Goal: Task Accomplishment & Management: Complete application form

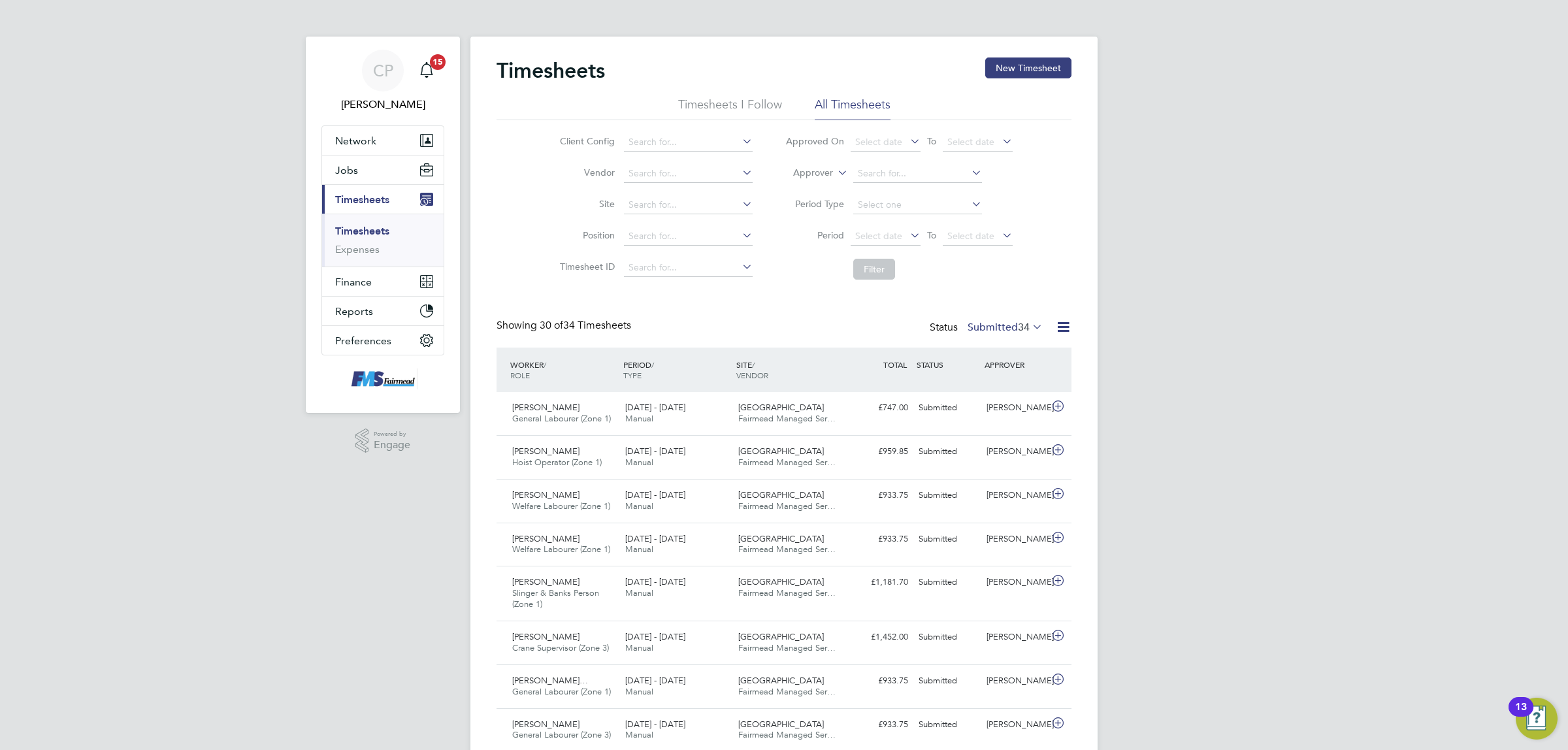
click at [354, 235] on link "Timesheets" at bounding box center [362, 231] width 54 height 13
click at [818, 451] on div "Waltham Forest Fairmead Managed Ser…" at bounding box center [790, 457] width 113 height 33
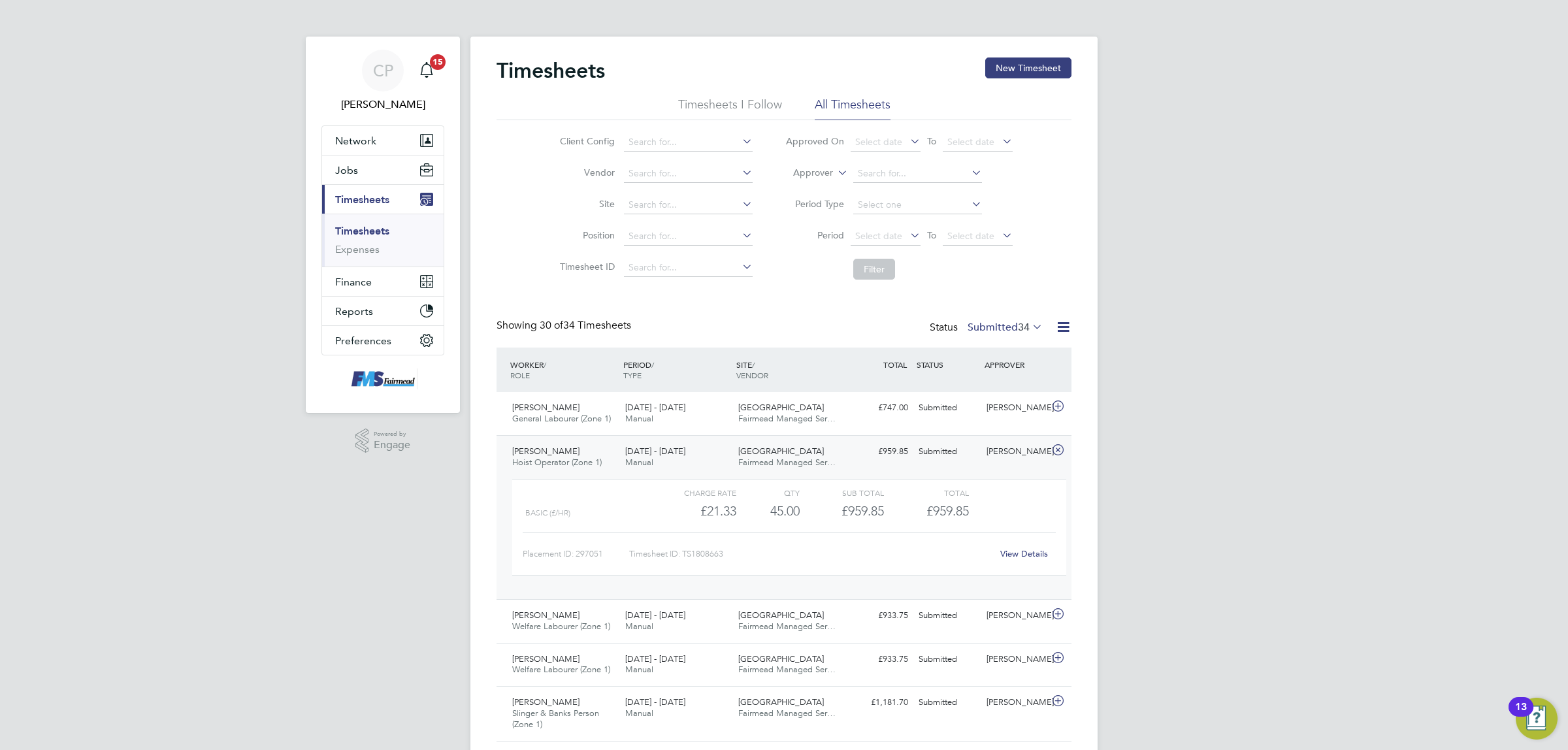
click at [364, 233] on link "Timesheets" at bounding box center [362, 231] width 54 height 13
drag, startPoint x: 1018, startPoint y: 71, endPoint x: 1001, endPoint y: 101, distance: 34.5
click at [1018, 72] on button "New Timesheet" at bounding box center [1028, 67] width 86 height 21
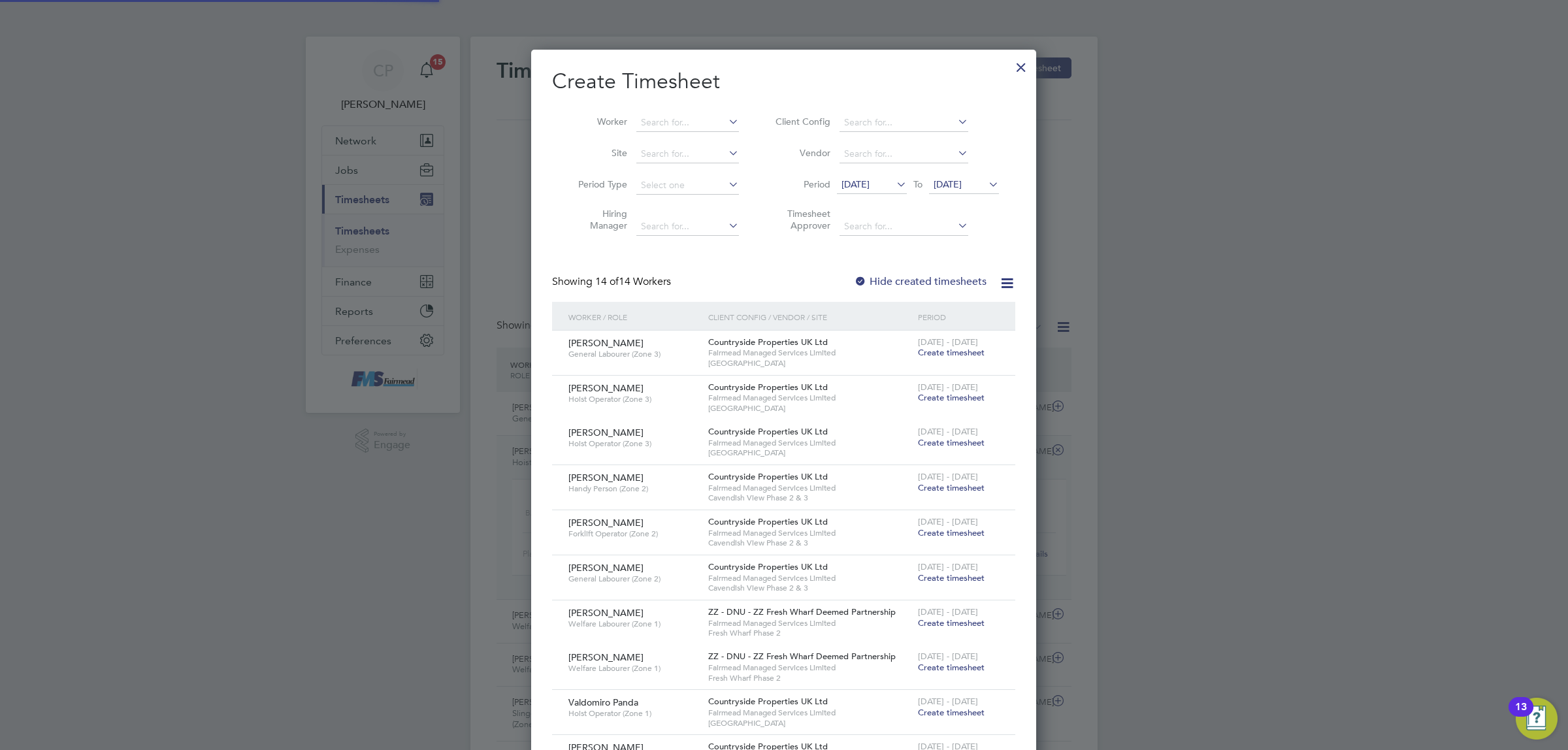
click at [785, 512] on div "Countryside Properties UK Ltd Fairmead Managed Services Limited Cavendish View …" at bounding box center [809, 532] width 210 height 45
drag, startPoint x: 809, startPoint y: 389, endPoint x: 799, endPoint y: 393, distance: 10.8
click at [806, 390] on span "Countryside Properties UK Ltd" at bounding box center [768, 387] width 120 height 11
click at [608, 394] on span "Hoist Operator (Zone 3)" at bounding box center [633, 399] width 130 height 10
click at [969, 399] on span "Create timesheet" at bounding box center [951, 397] width 67 height 11
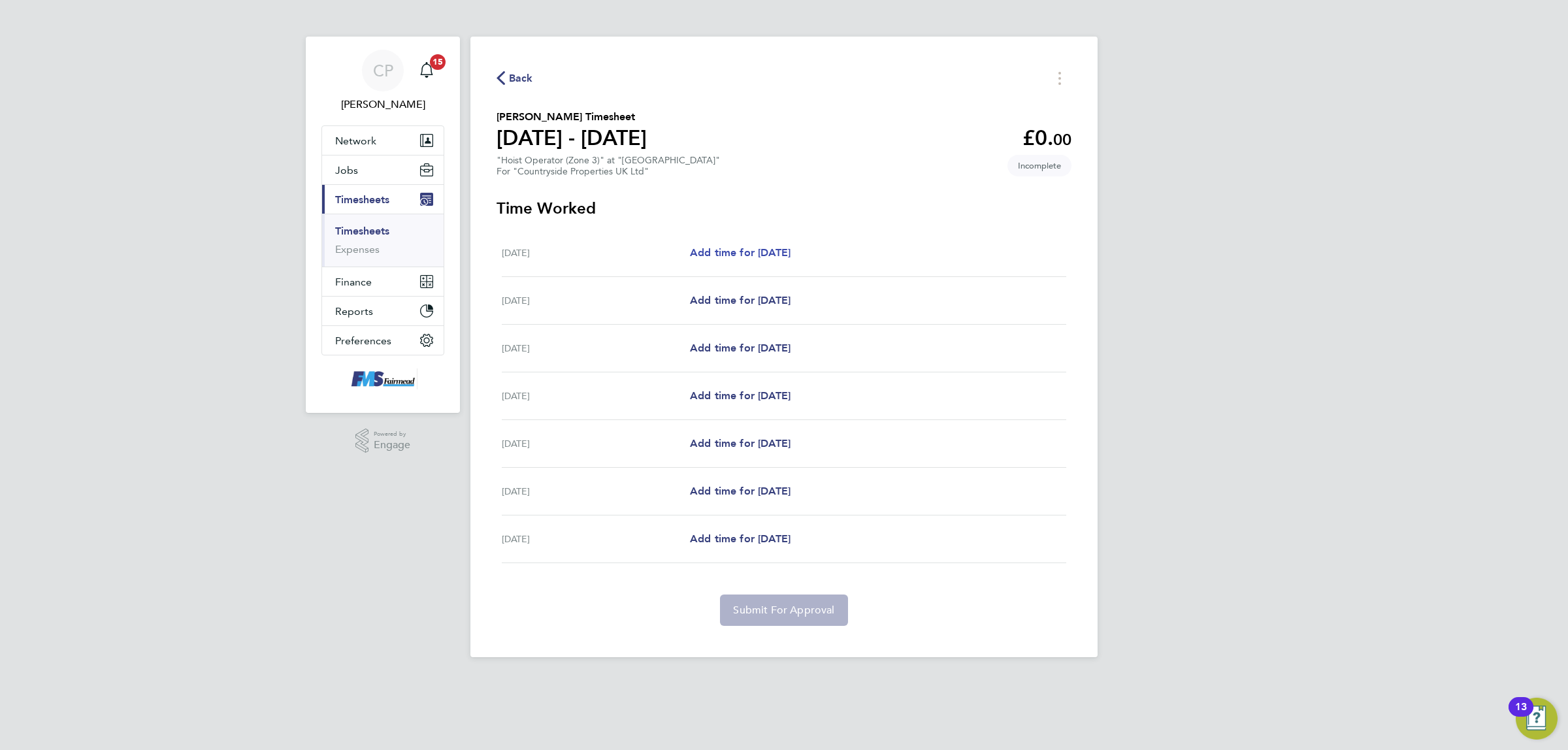
click at [791, 253] on span "Add time for [DATE]" at bounding box center [739, 252] width 100 height 13
select select "30"
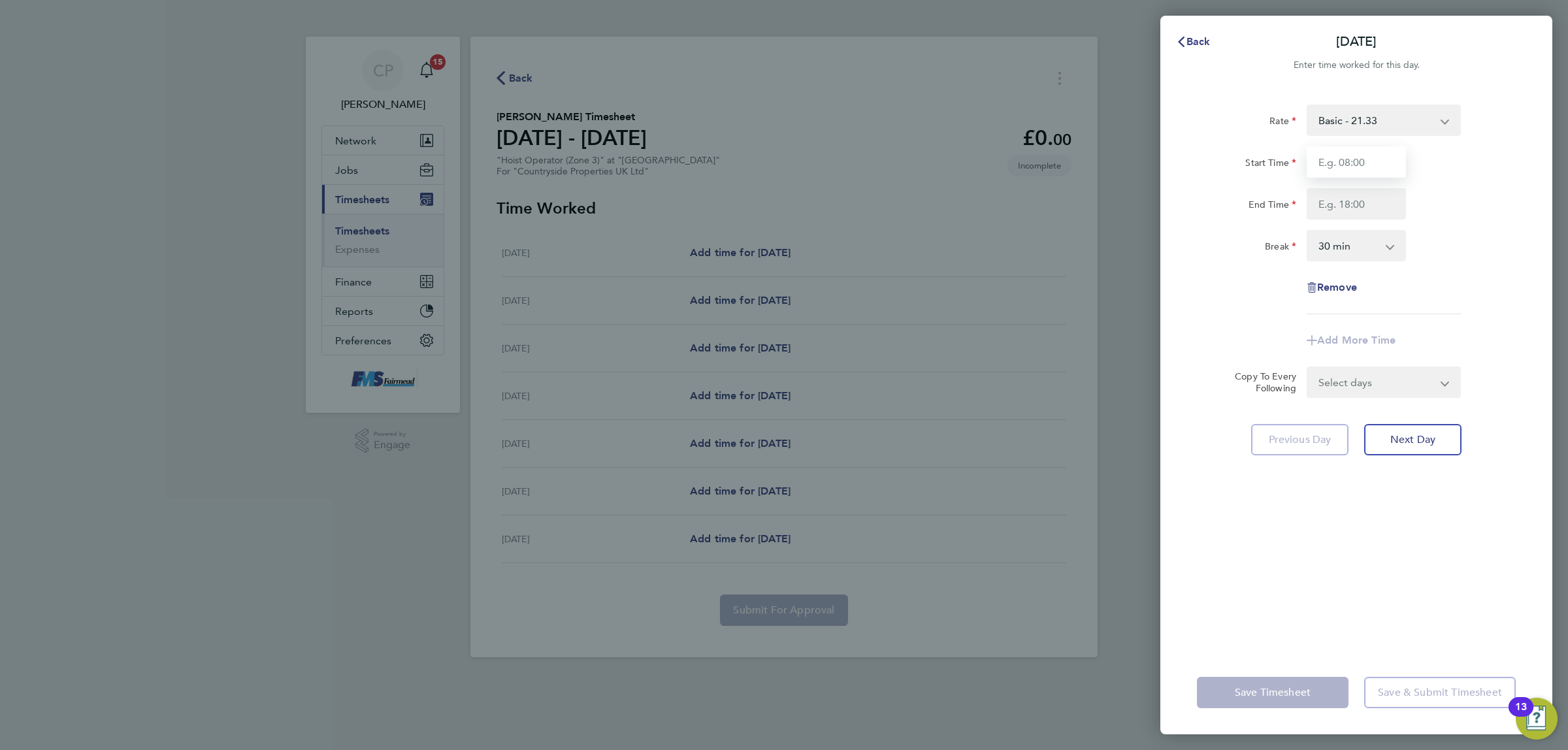
drag, startPoint x: 1363, startPoint y: 163, endPoint x: 1358, endPoint y: 168, distance: 7.1
click at [1362, 165] on input "Start Time" at bounding box center [1356, 162] width 99 height 31
type input "07:30"
click at [1372, 202] on input "End Time" at bounding box center [1356, 203] width 99 height 31
click at [1478, 209] on div "End Time 18:00" at bounding box center [1356, 203] width 330 height 31
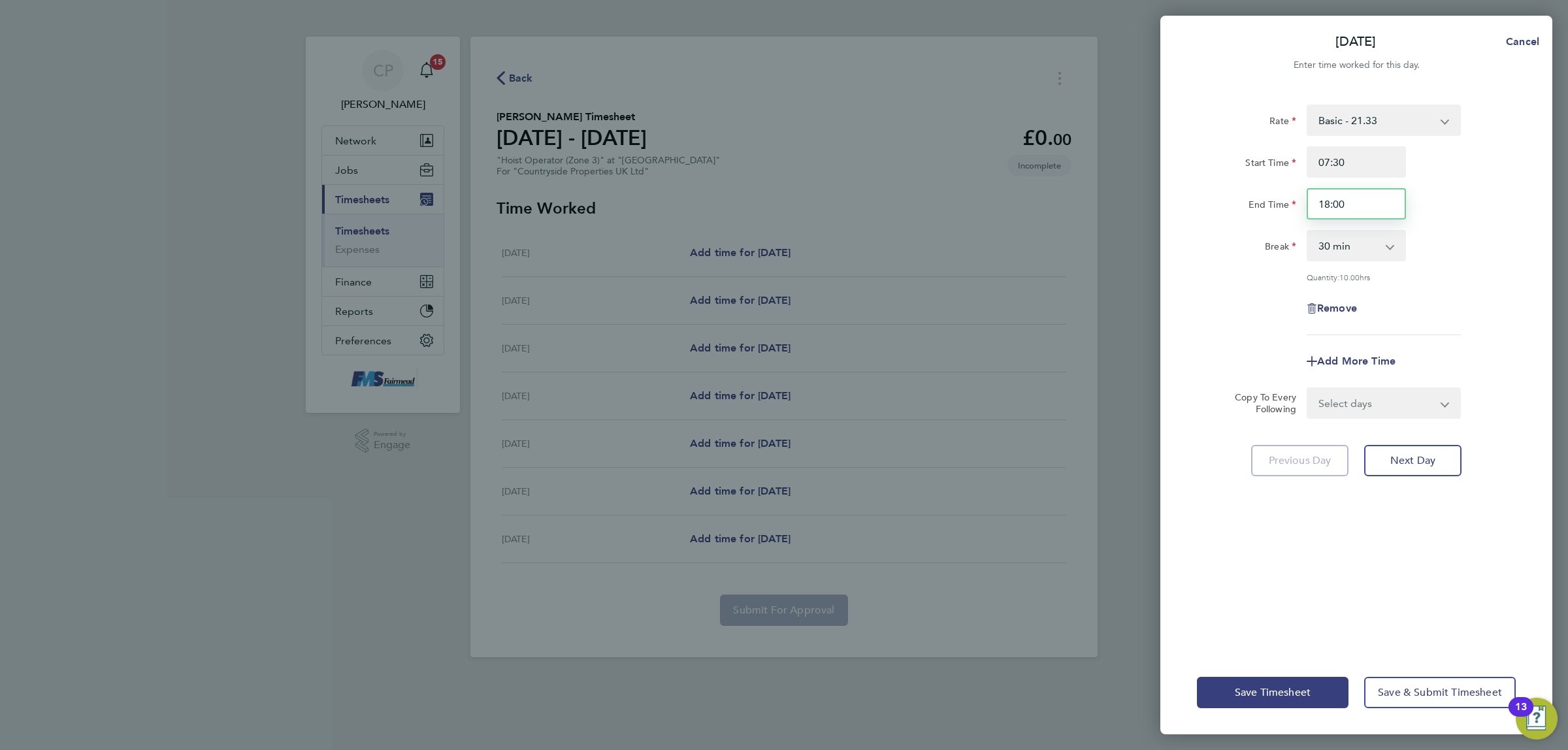
drag, startPoint x: 1356, startPoint y: 206, endPoint x: 1045, endPoint y: 154, distance: 315.3
click at [1045, 154] on div "[DATE] Cancel Enter time worked for this day. Rate Basic - 21.33 Start Time 07:…" at bounding box center [784, 375] width 1568 height 750
type input "16:00"
click at [1497, 206] on div "End Time 16:00" at bounding box center [1356, 203] width 330 height 31
drag, startPoint x: 1380, startPoint y: 193, endPoint x: 1166, endPoint y: 181, distance: 214.3
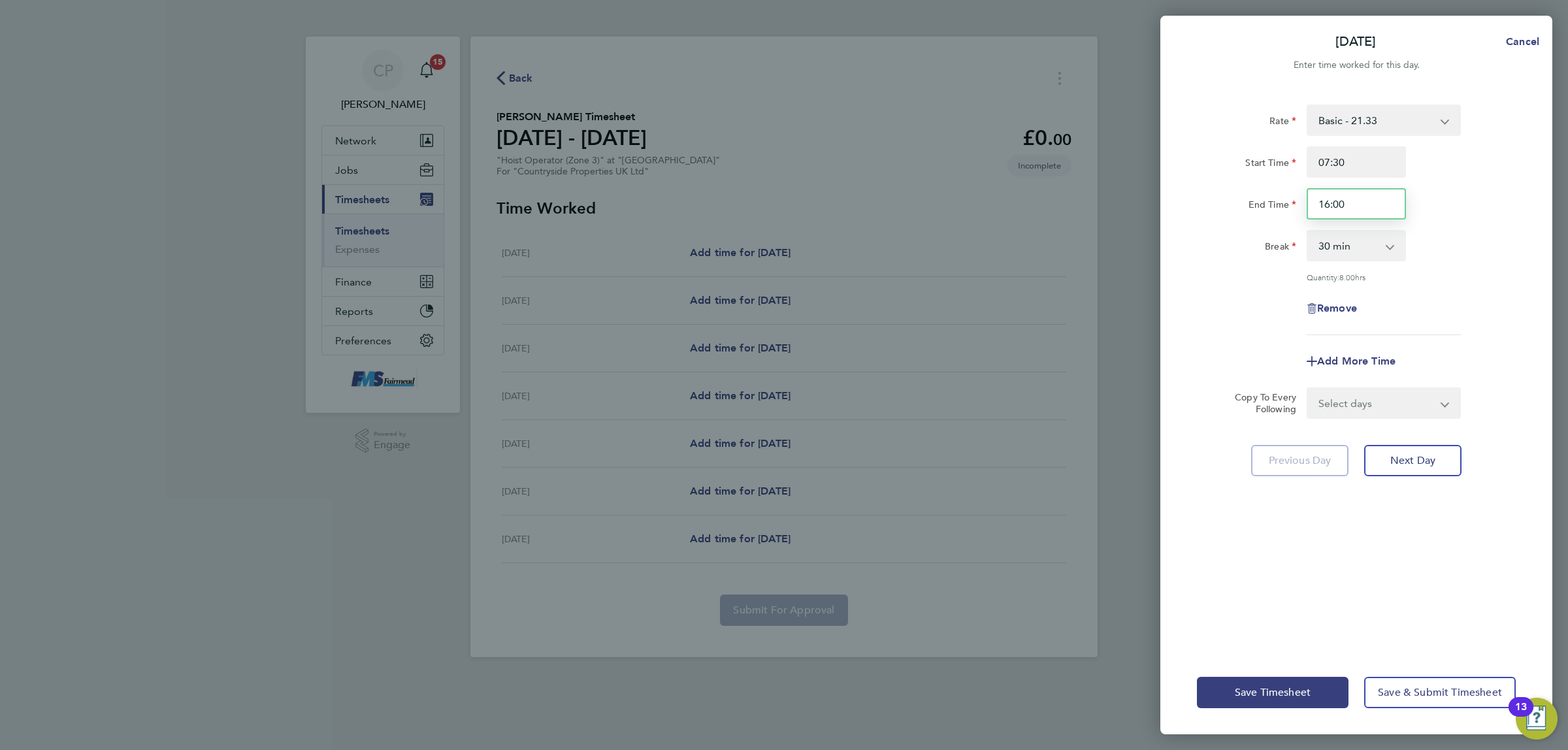
click at [1166, 181] on div "Rate Basic - 21.33 Start Time 07:30 End Time 16:00 Break 0 min 15 min 30 min 45…" at bounding box center [1356, 369] width 392 height 562
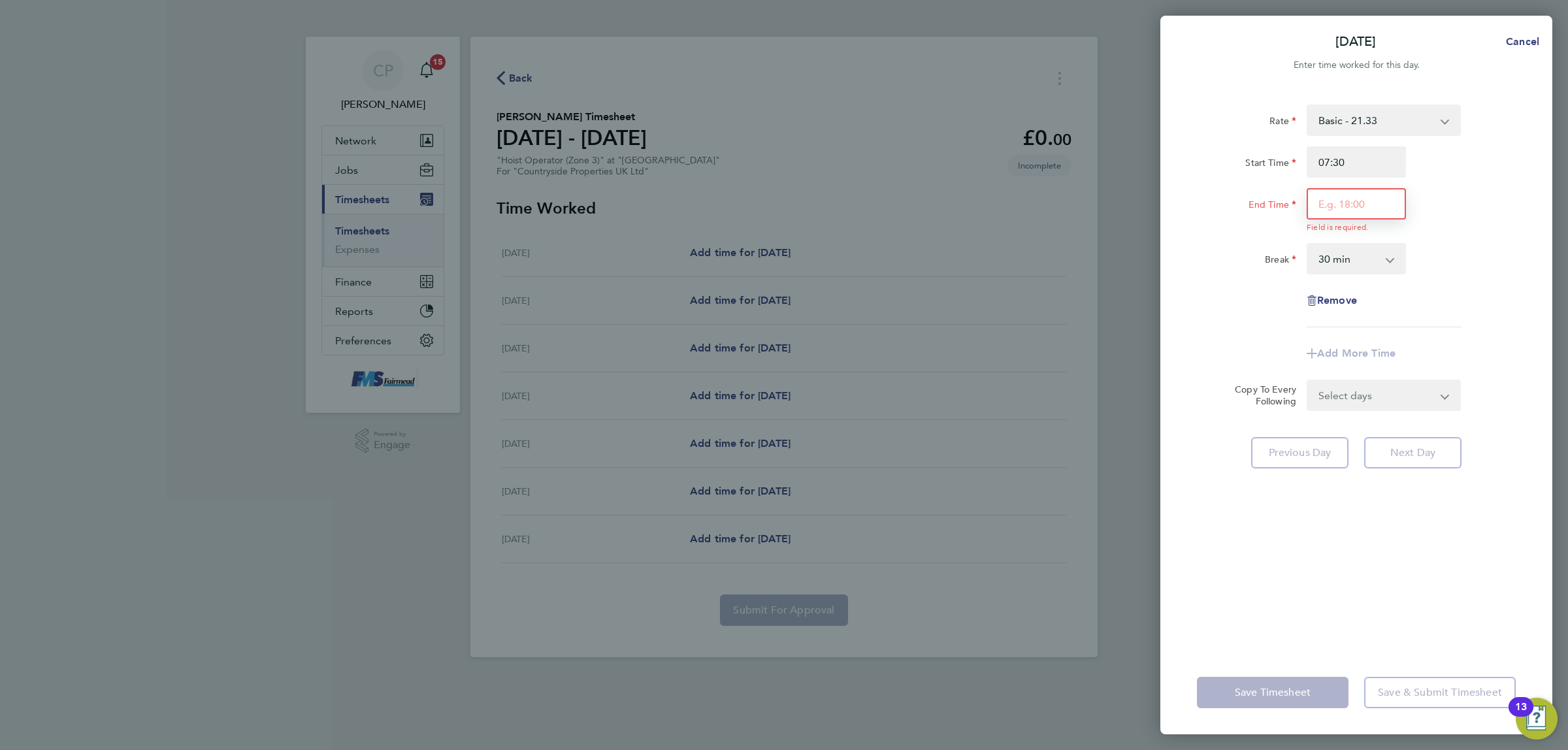
click at [1323, 198] on input "End Time" at bounding box center [1356, 203] width 99 height 31
type input "13:00"
click at [1109, 283] on div "[DATE] Cancel Enter time worked for this day. Rate Basic - 21.33 Start Time 07:…" at bounding box center [784, 375] width 1568 height 750
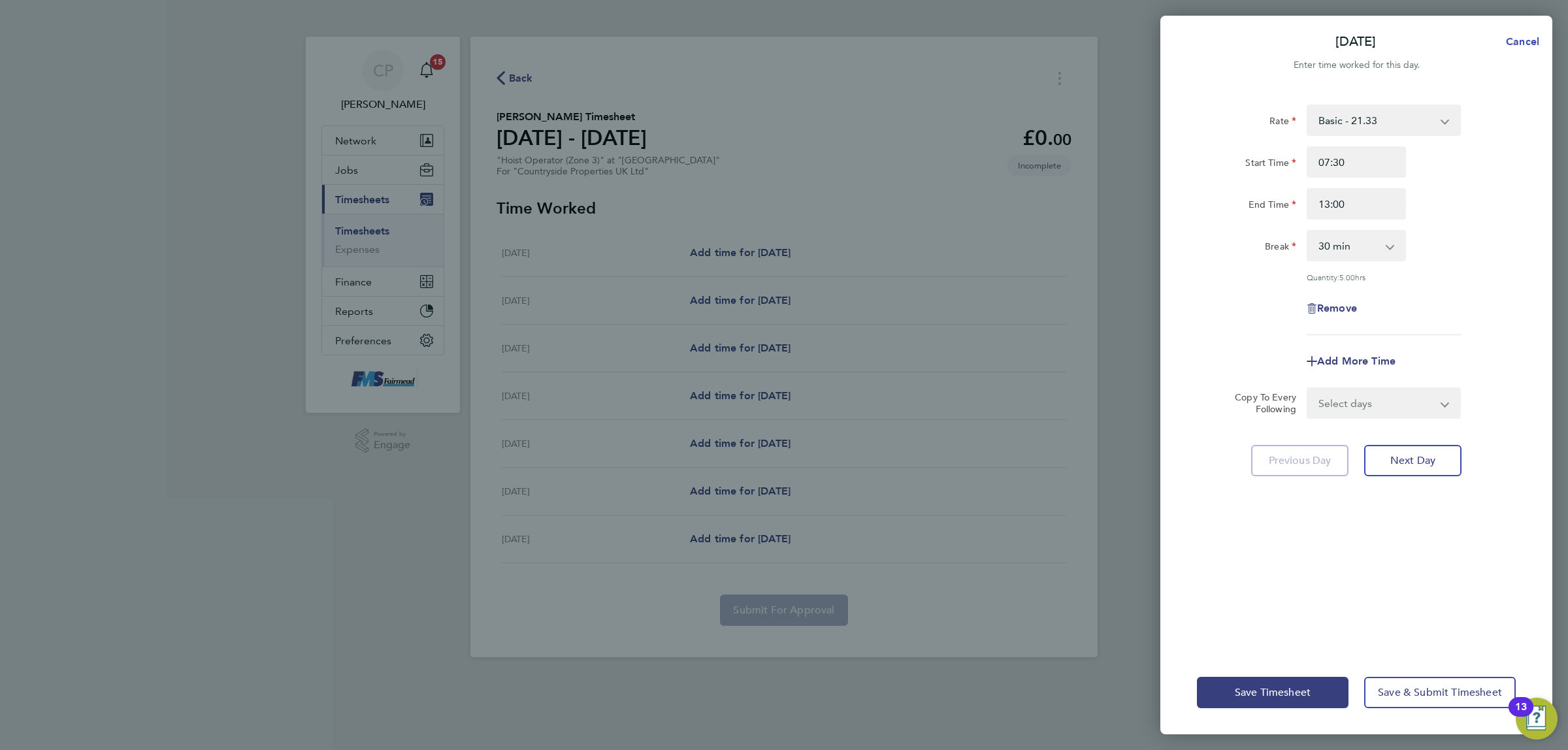
click at [1522, 40] on span "Cancel" at bounding box center [1521, 41] width 37 height 13
select select "30"
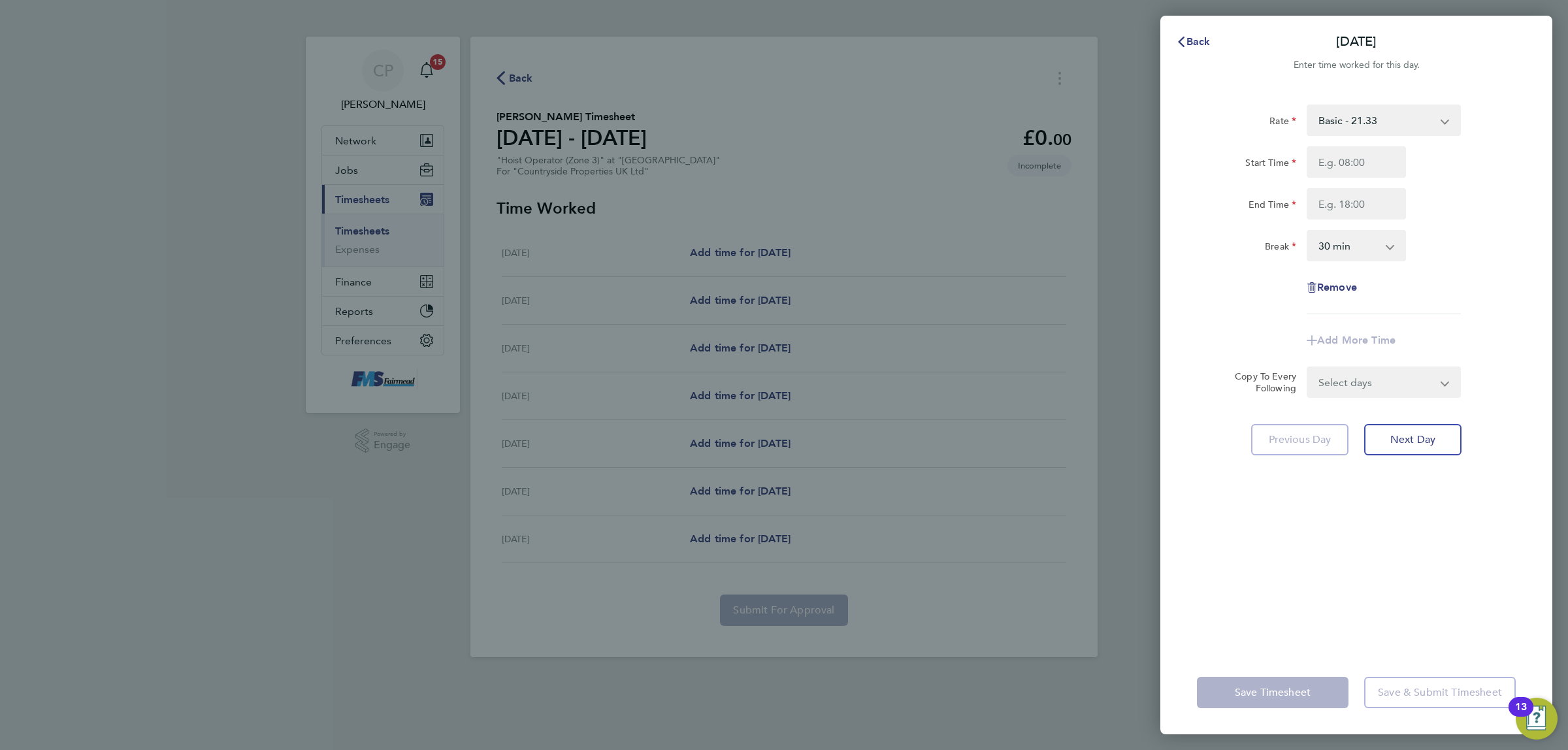
click at [262, 187] on div "Back [DATE] Enter time worked for this day. Rate Basic - 21.33 Start Time End T…" at bounding box center [784, 375] width 1568 height 750
